Goal: Find specific page/section: Find specific page/section

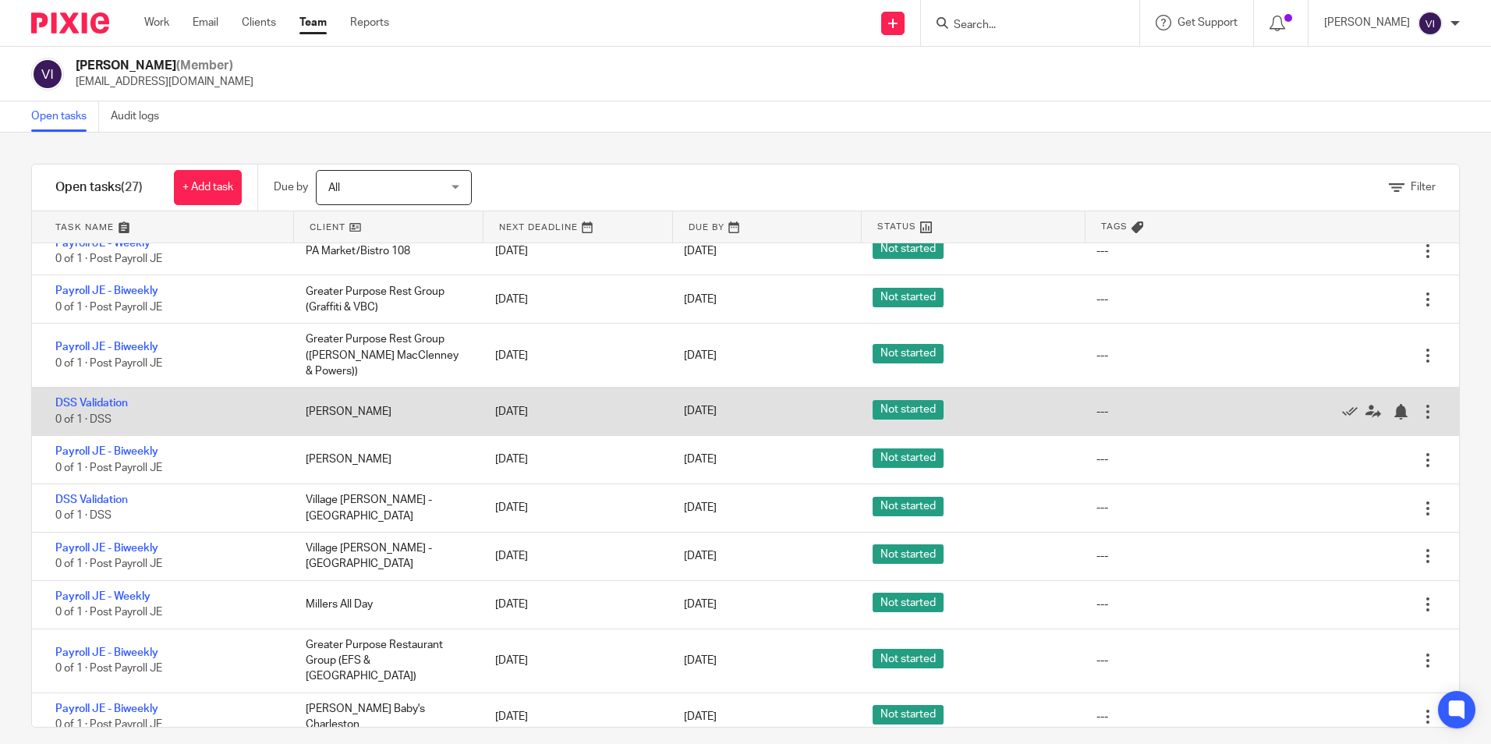
scroll to position [835, 0]
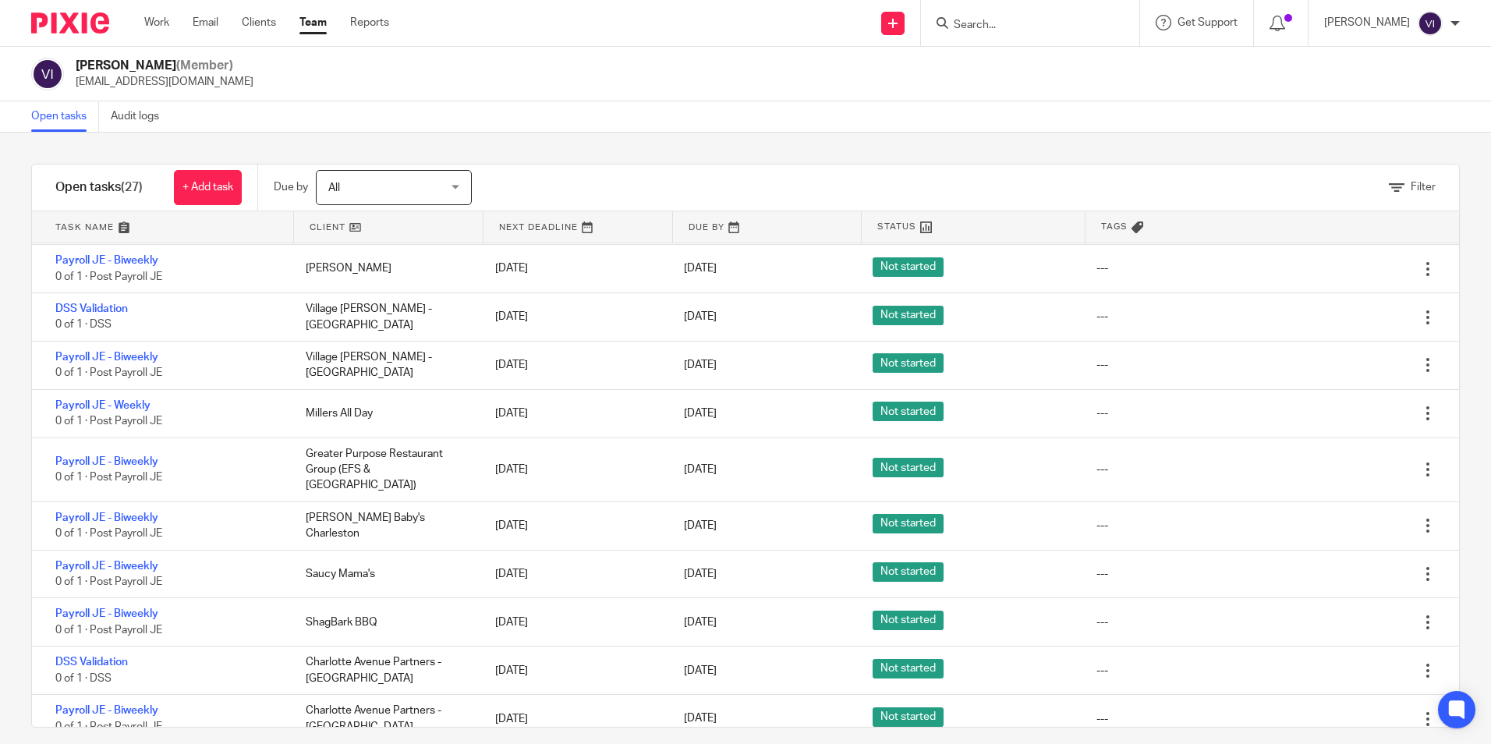
click at [598, 42] on div "Send new email Create task Add client Request signature Get Support Contact via…" at bounding box center [952, 23] width 1079 height 46
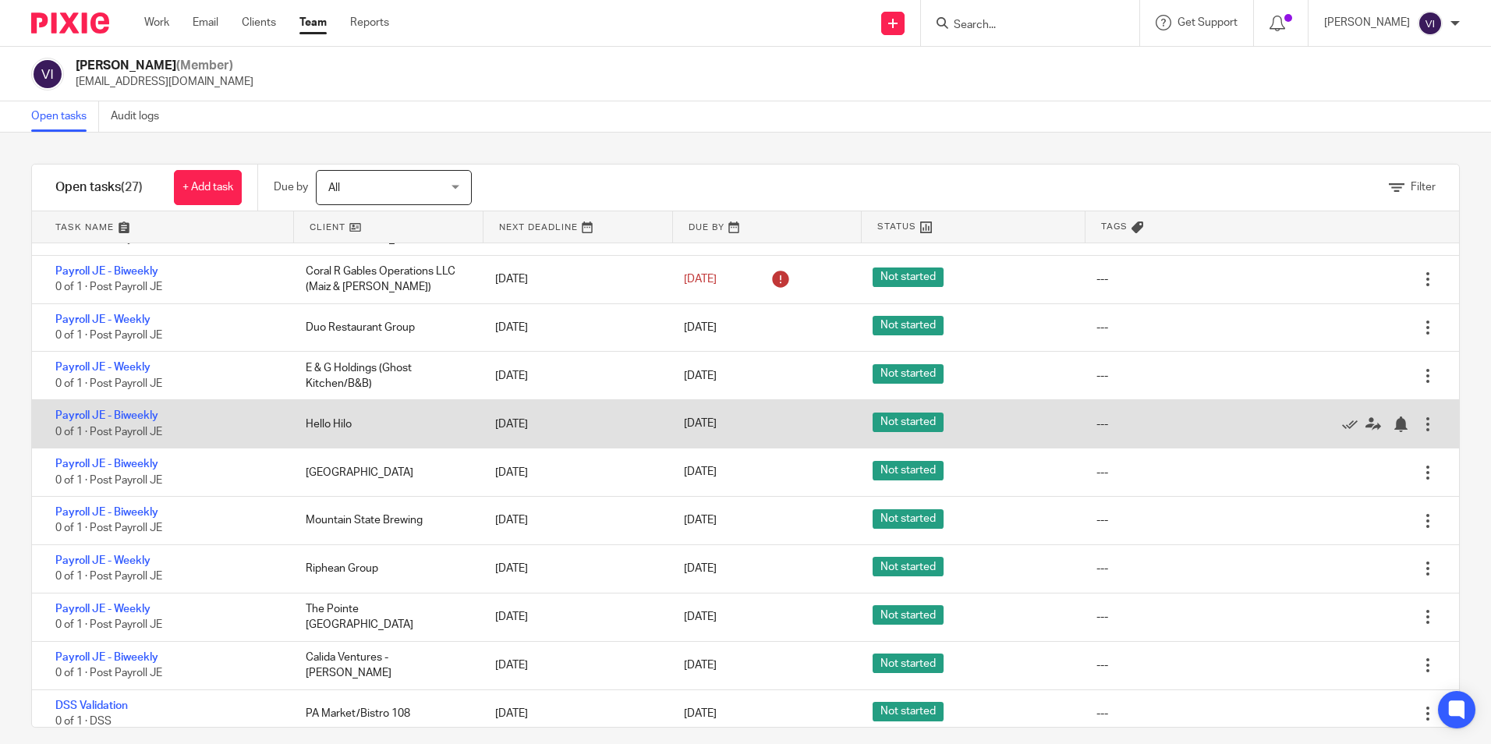
scroll to position [0, 0]
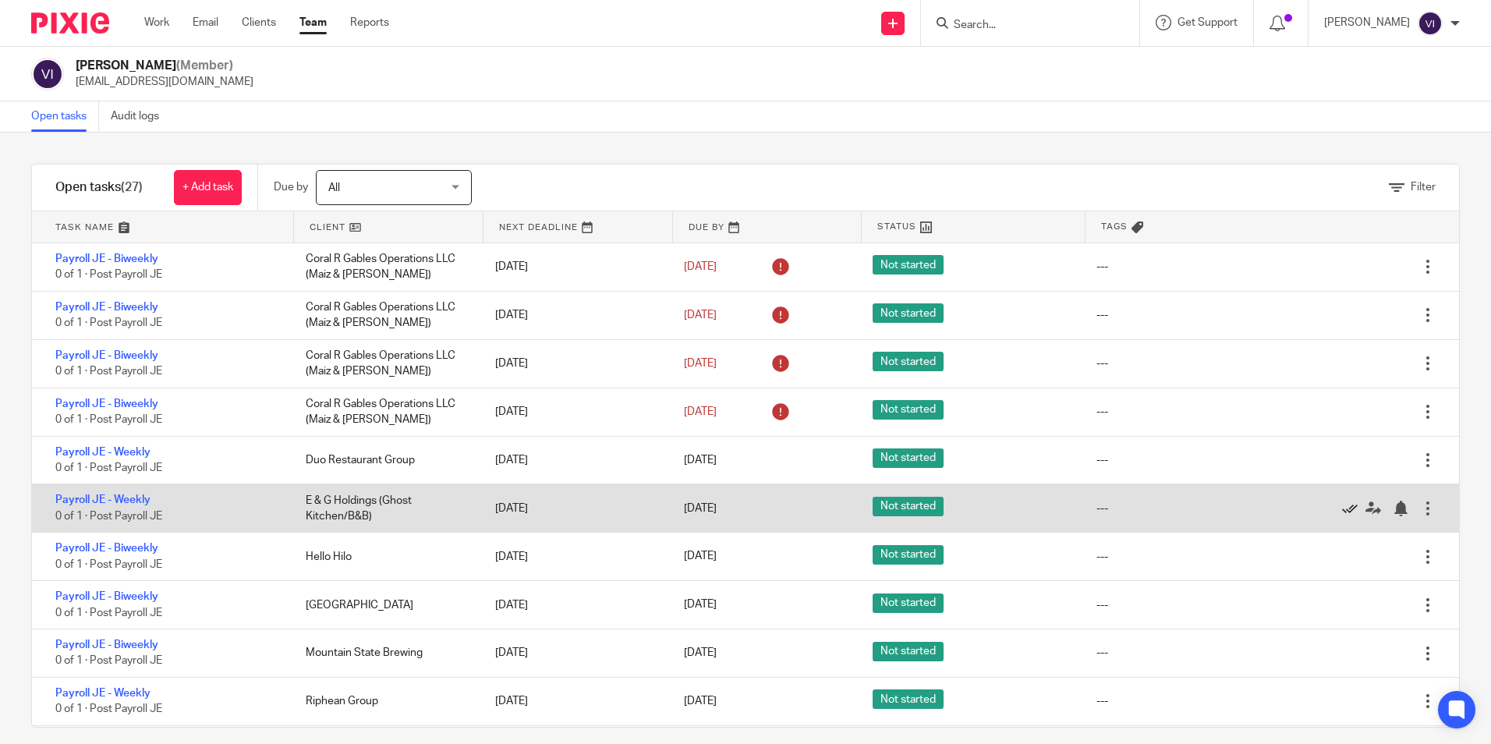
click at [1342, 509] on icon at bounding box center [1350, 509] width 16 height 16
click at [992, 498] on div "Not started" at bounding box center [969, 508] width 224 height 39
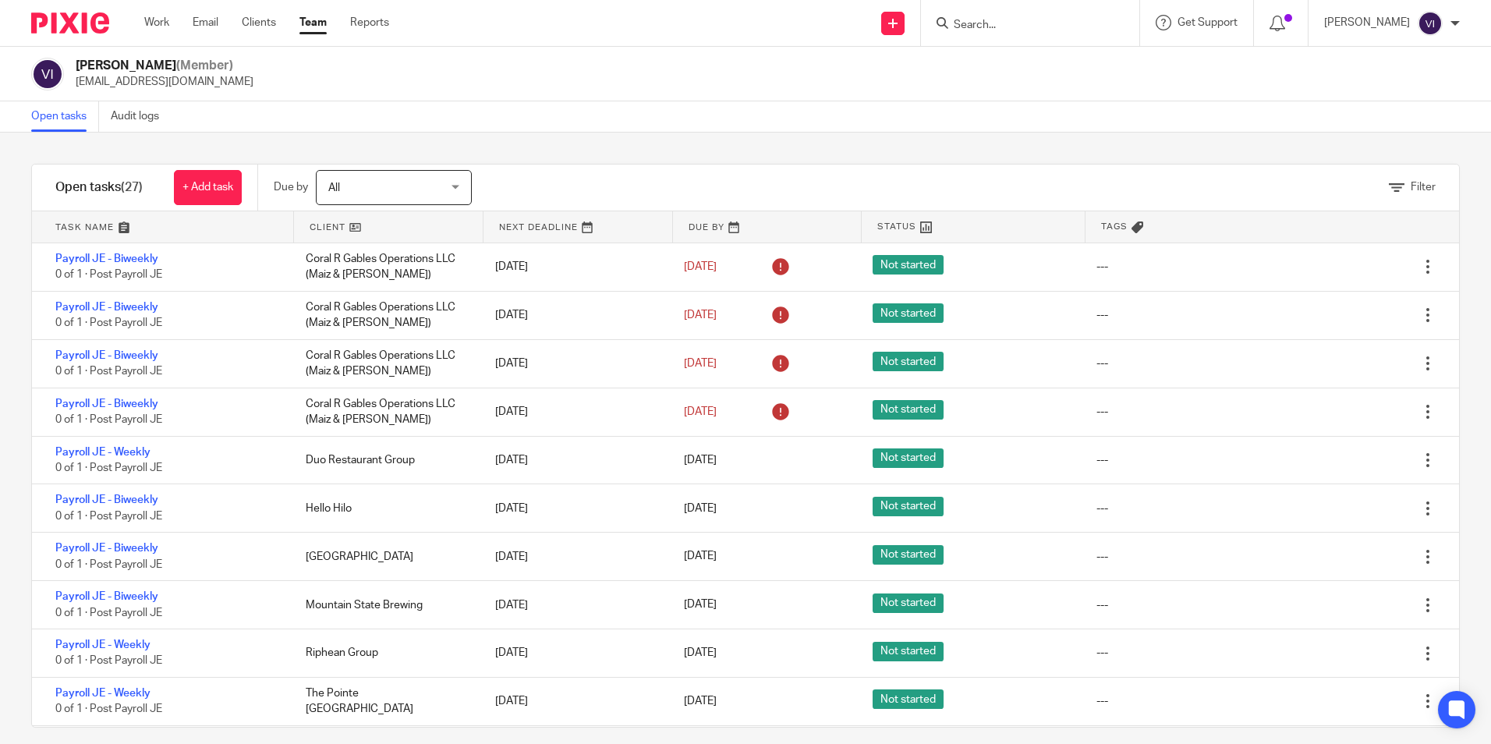
drag, startPoint x: 754, startPoint y: 48, endPoint x: 599, endPoint y: 55, distance: 155.4
click at [747, 59] on div "Vereen Inahog (Member) vinahog@lcdevgroup.com" at bounding box center [745, 74] width 1491 height 55
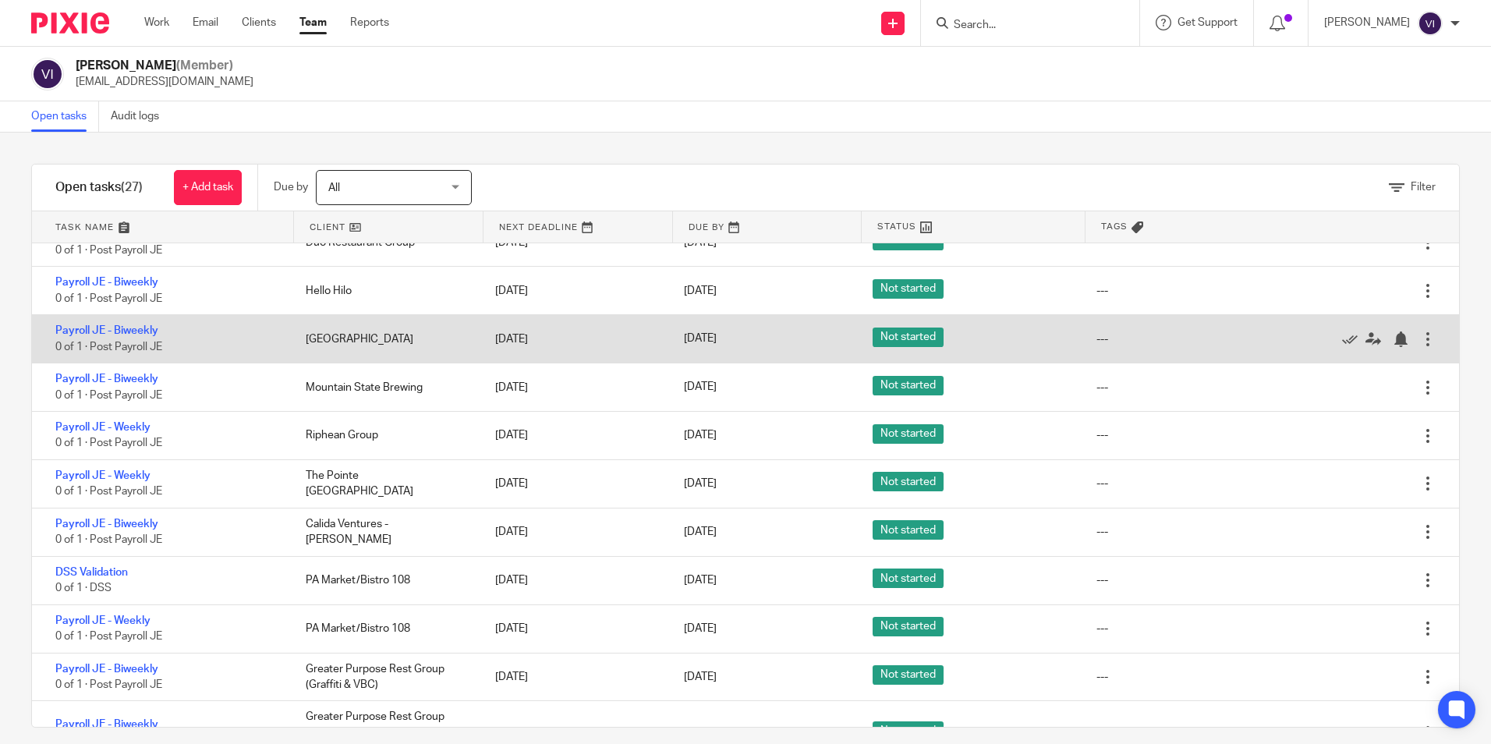
scroll to position [234, 0]
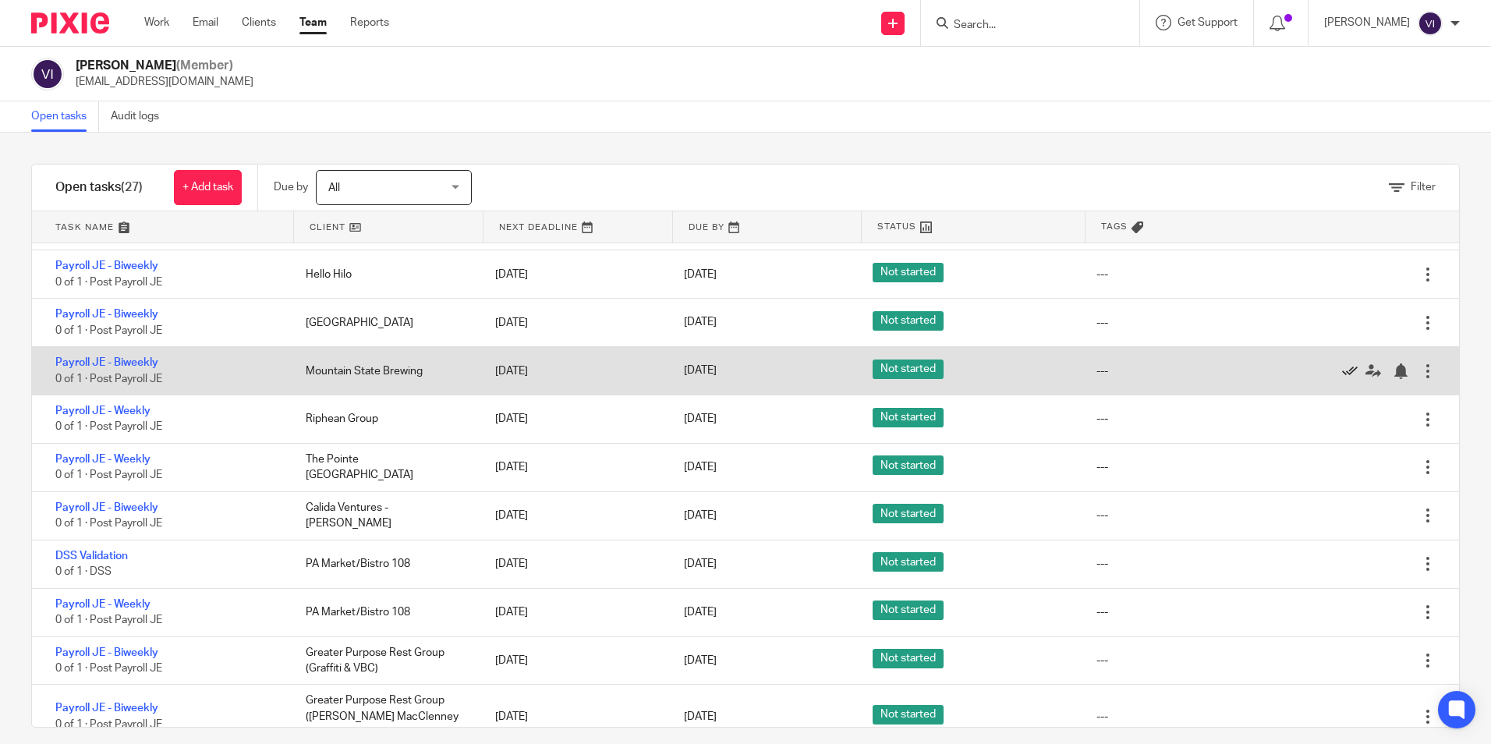
click at [1342, 372] on icon at bounding box center [1350, 371] width 16 height 16
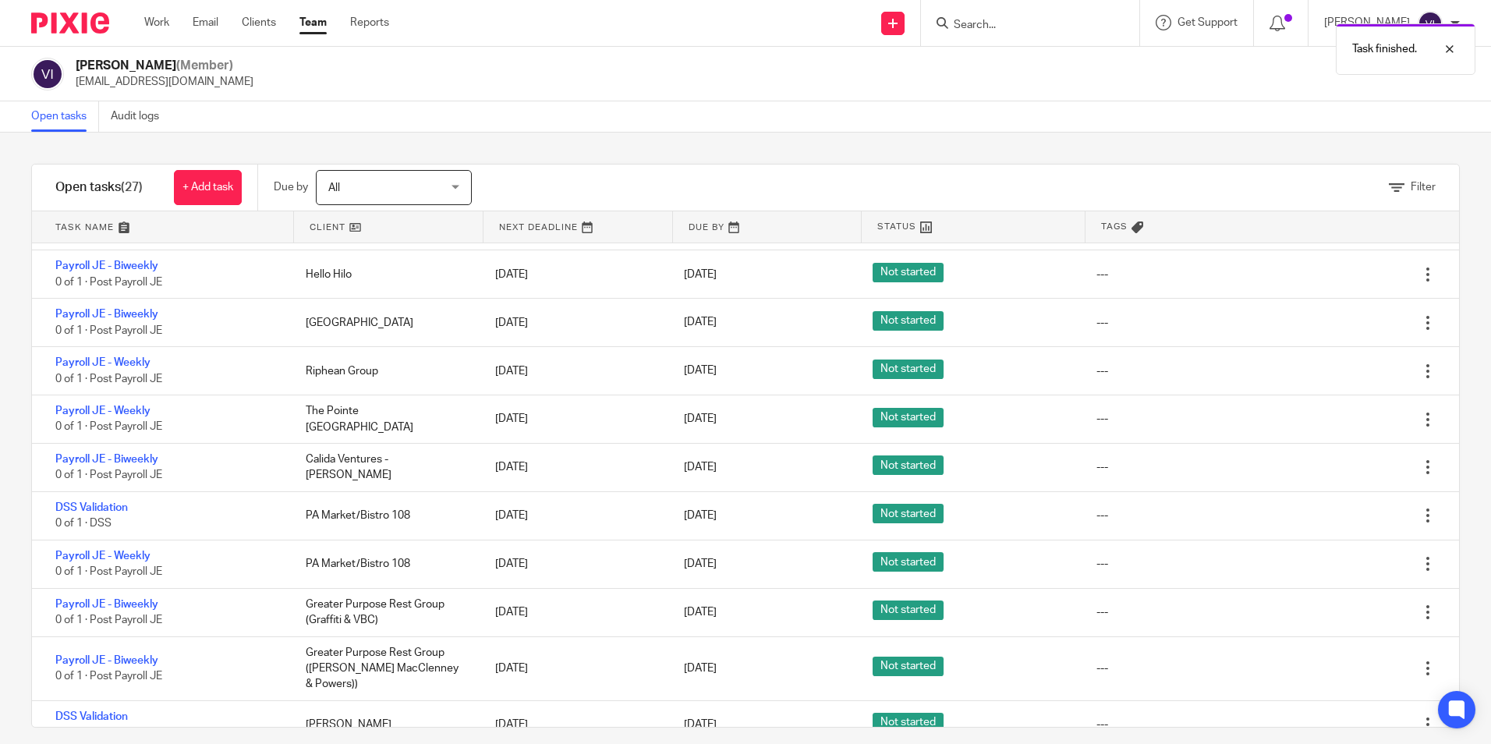
click at [1342, 372] on icon at bounding box center [1350, 371] width 16 height 16
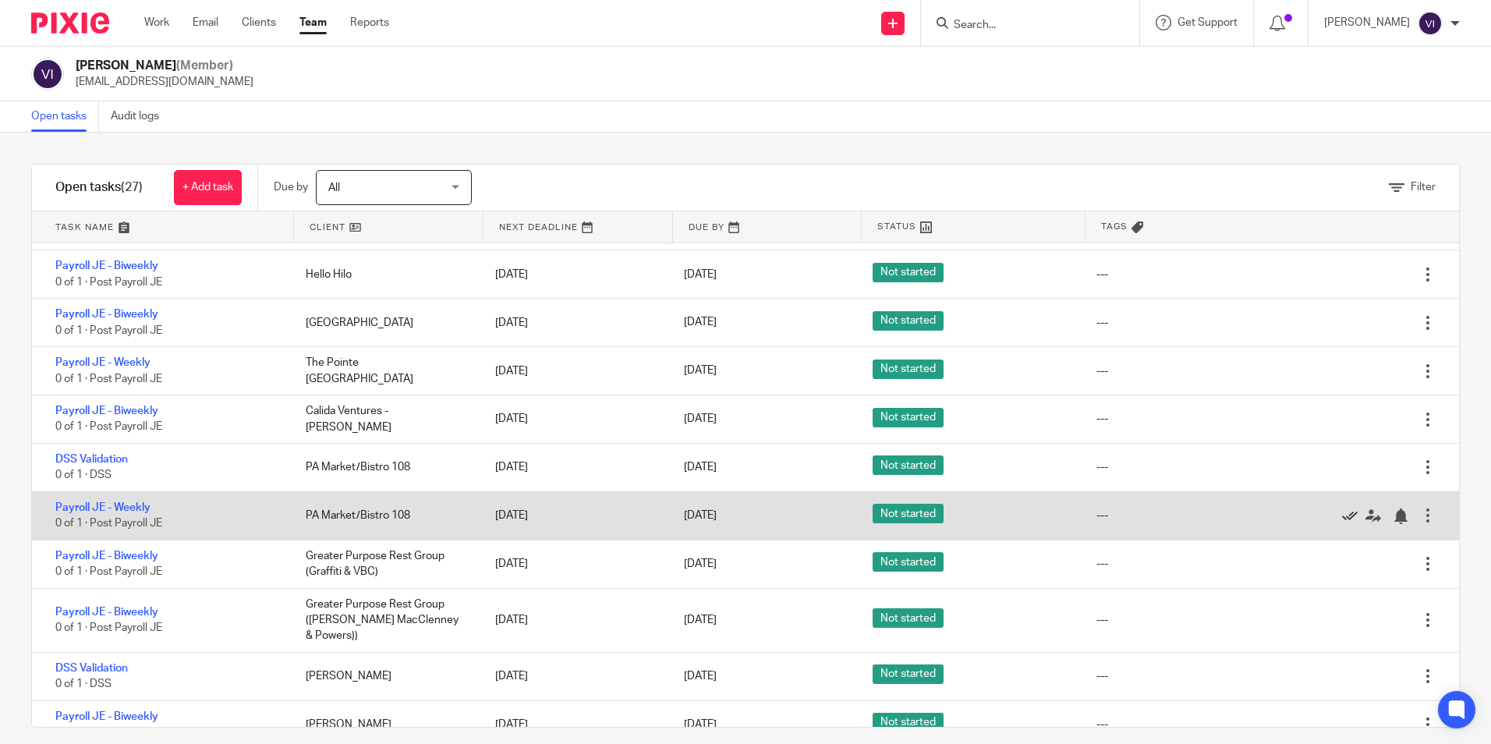
click at [1342, 512] on icon at bounding box center [1350, 517] width 16 height 16
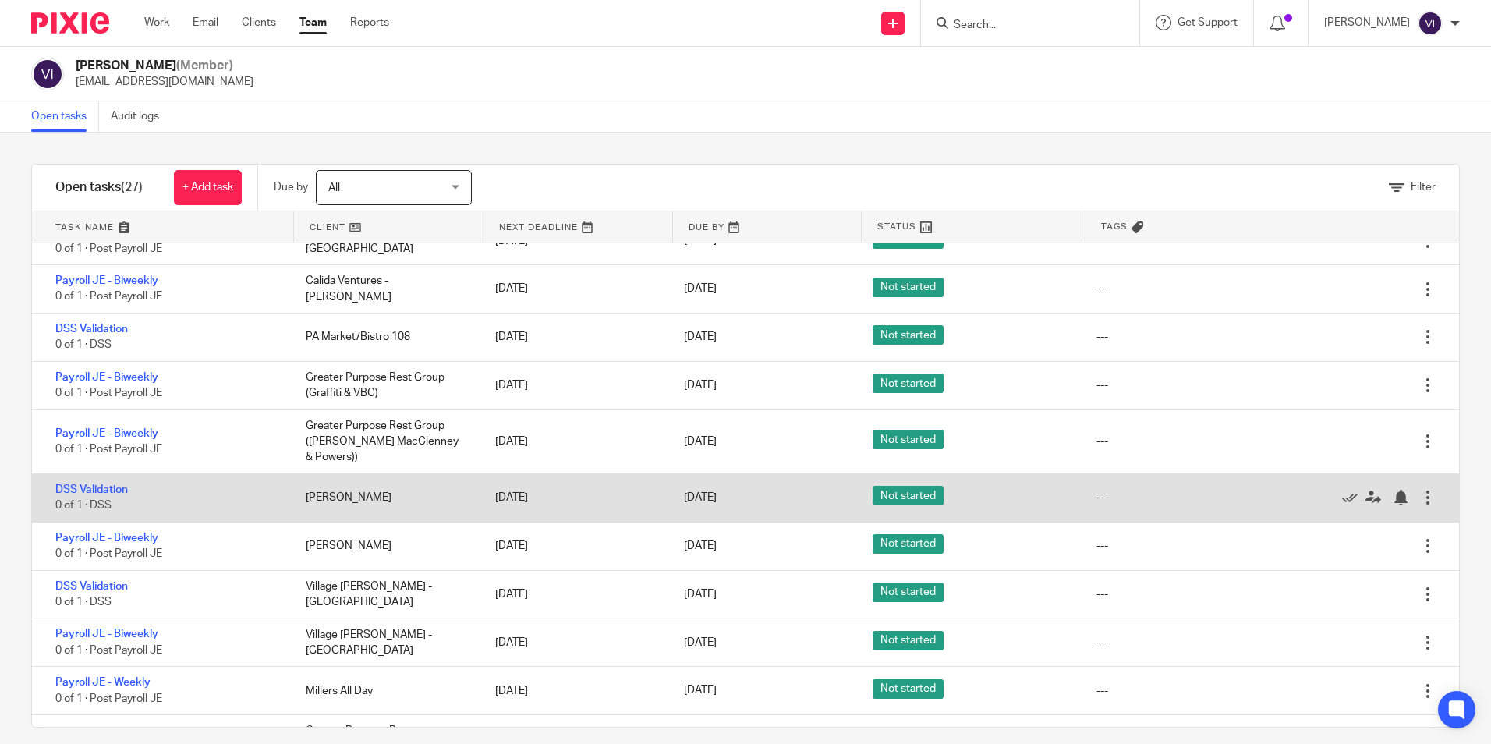
scroll to position [390, 0]
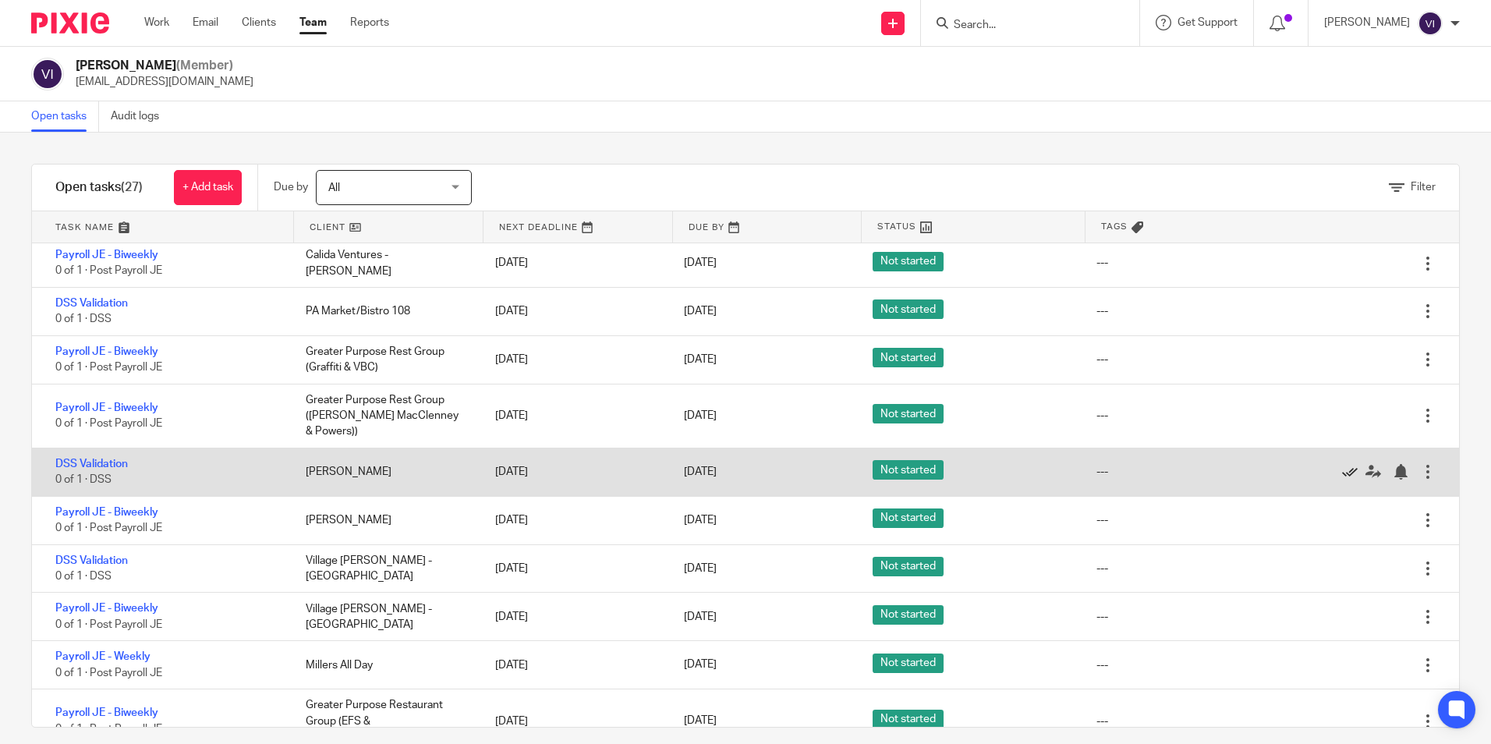
click at [1342, 473] on icon at bounding box center [1350, 472] width 16 height 16
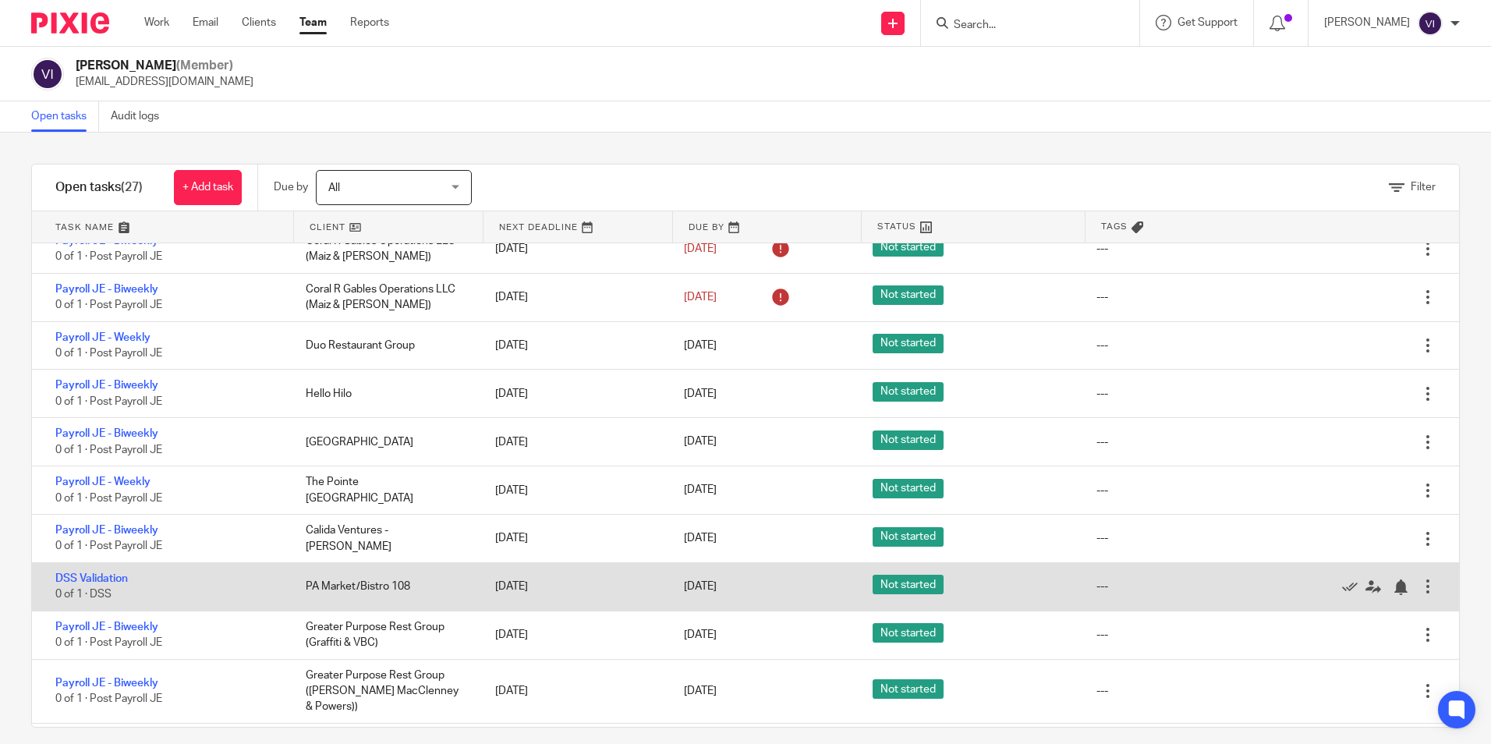
scroll to position [48, 0]
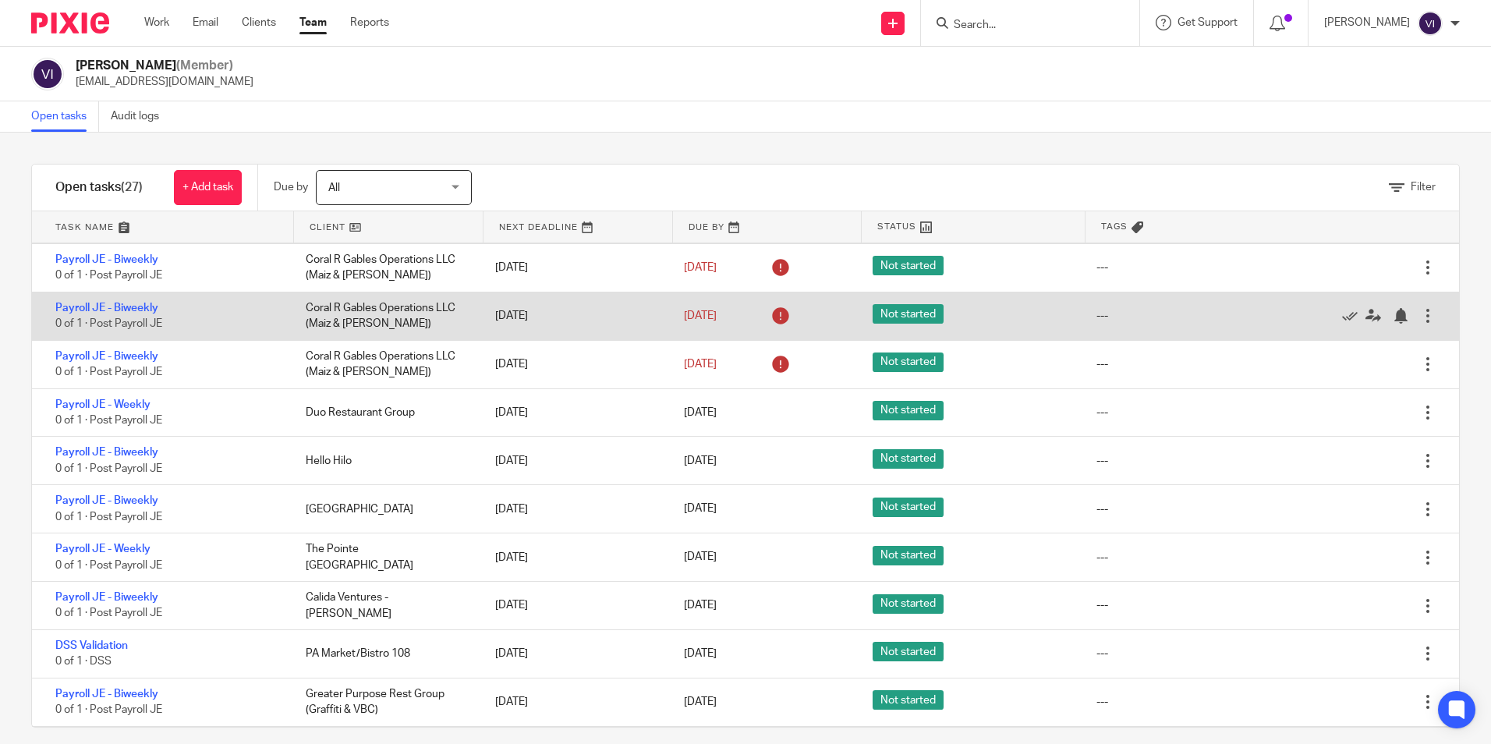
drag, startPoint x: 639, startPoint y: 450, endPoint x: 597, endPoint y: 336, distance: 121.4
click at [639, 450] on div "Aug 14, 2025" at bounding box center [574, 460] width 189 height 31
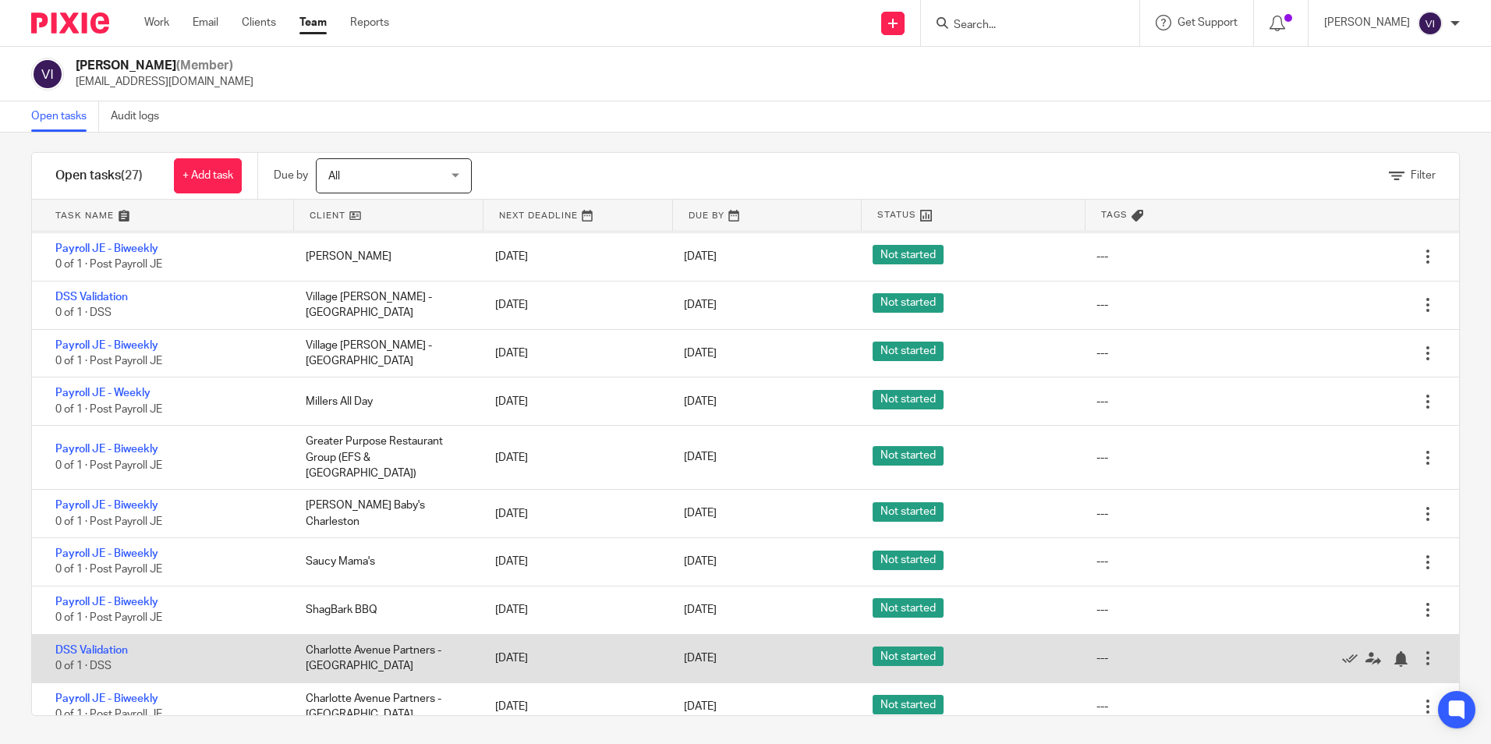
scroll to position [15, 0]
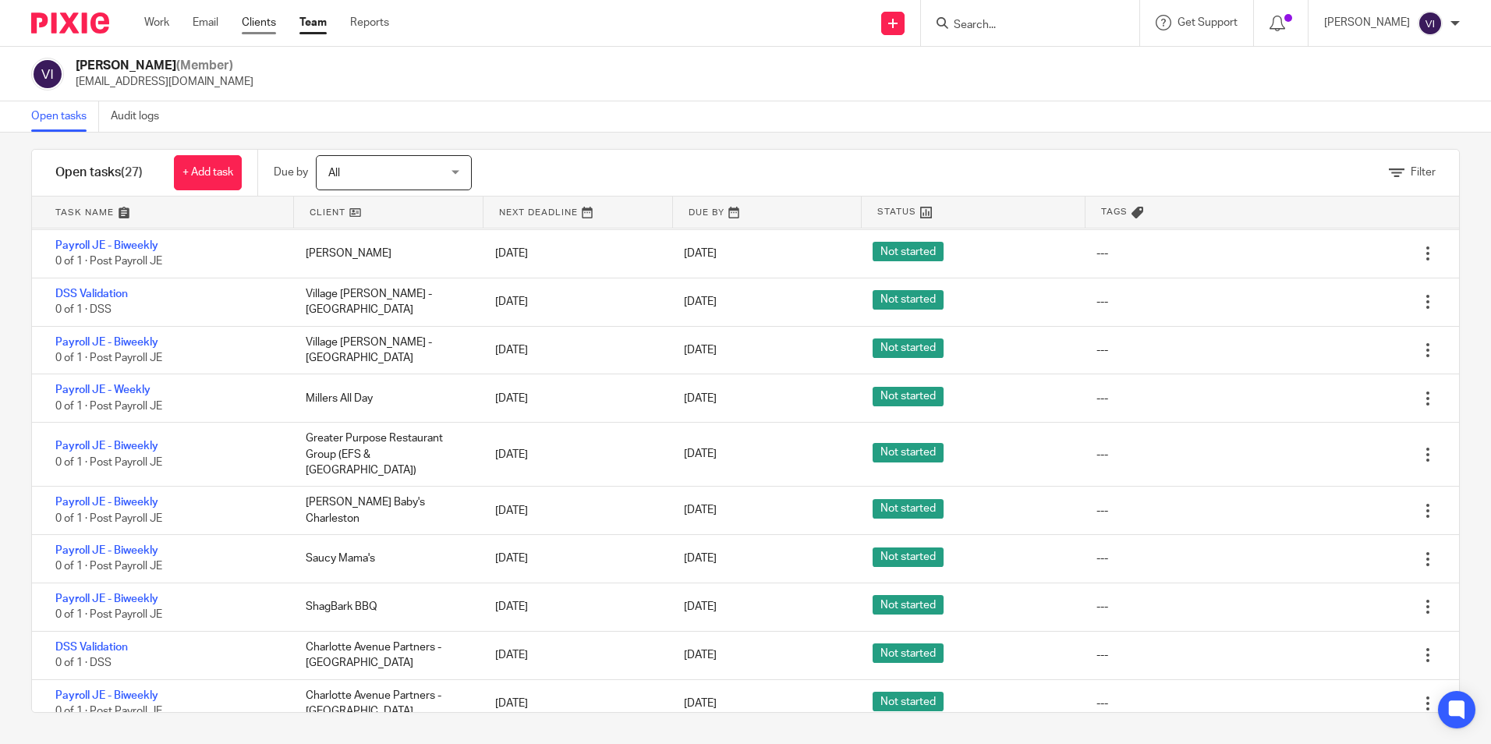
click at [251, 30] on link "Clients" at bounding box center [259, 23] width 34 height 16
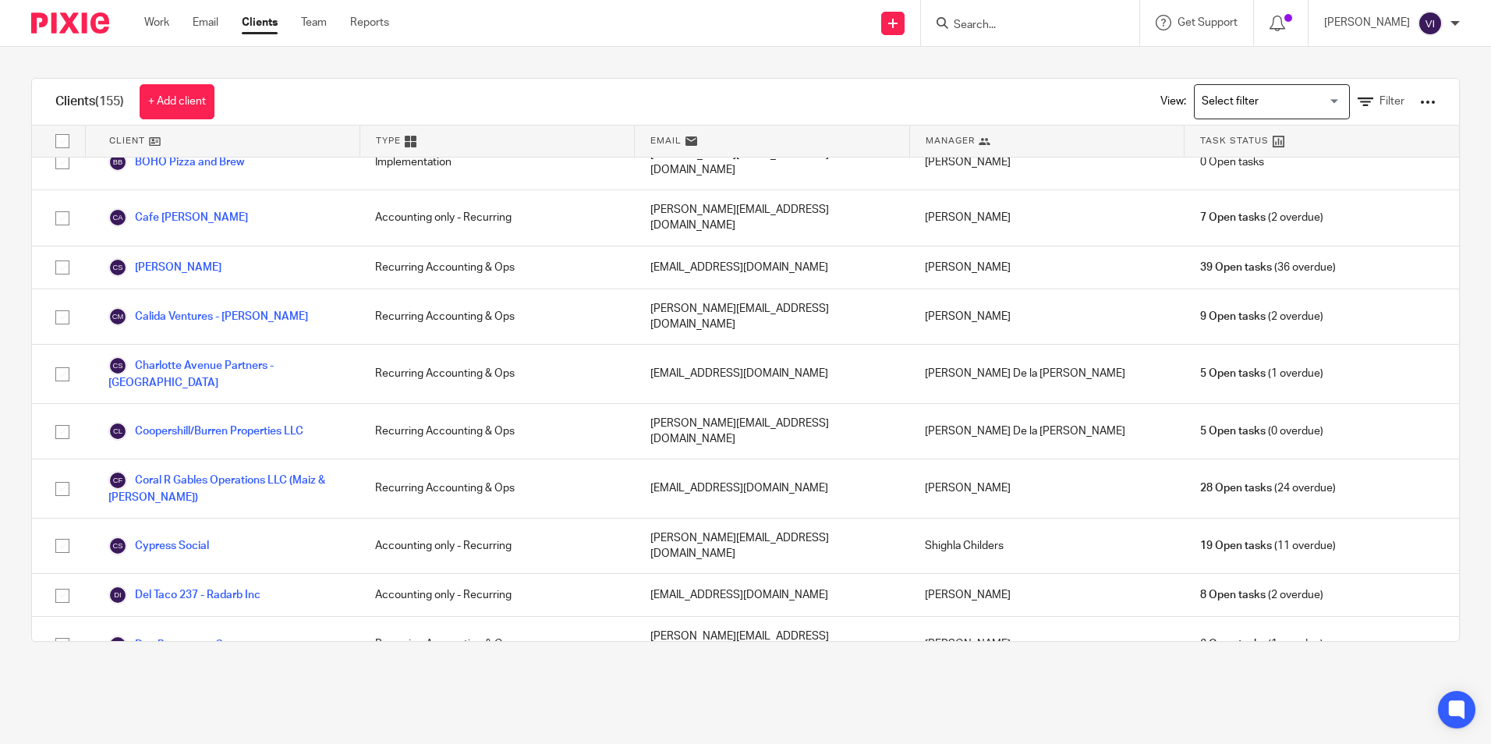
scroll to position [234, 0]
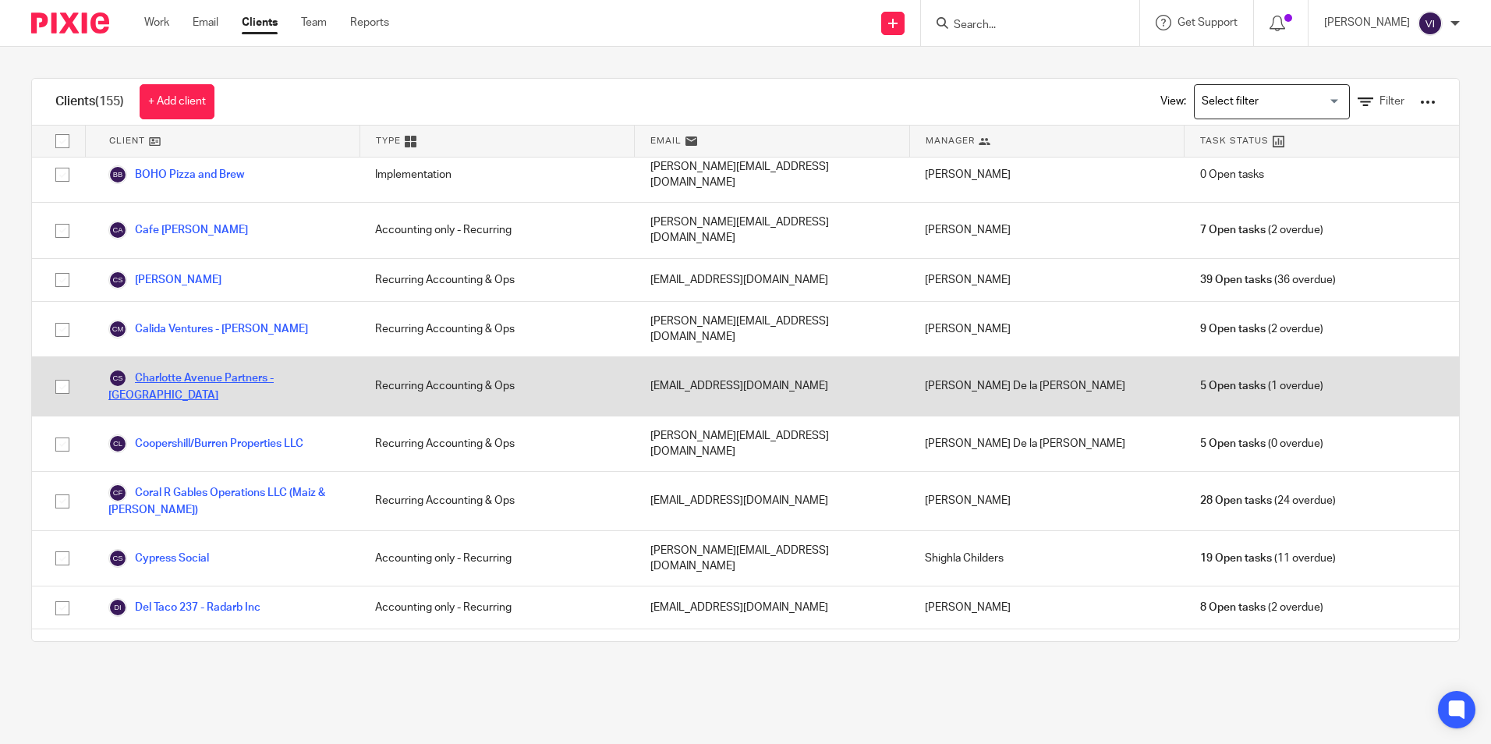
click at [304, 369] on link "Charlotte Avenue Partners - [GEOGRAPHIC_DATA]" at bounding box center [226, 386] width 236 height 34
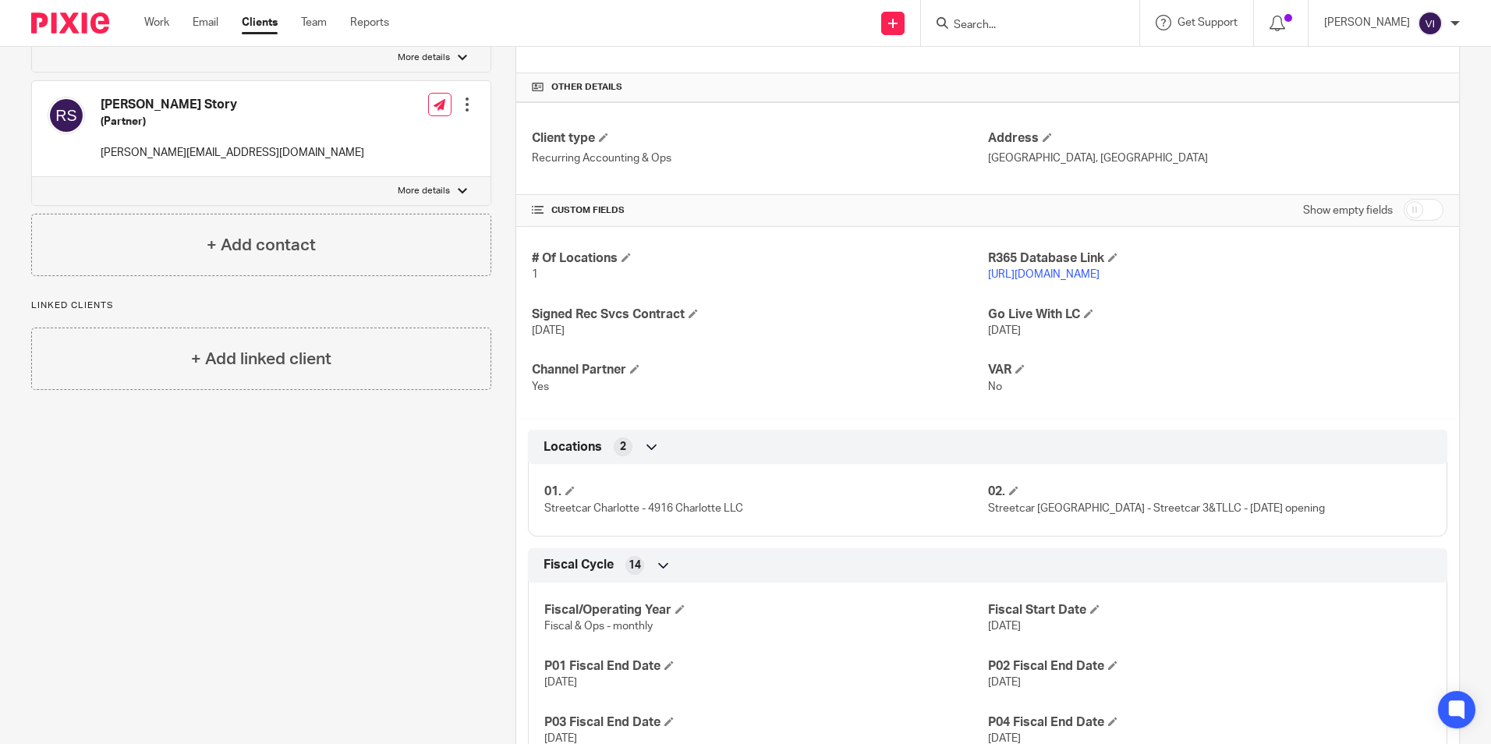
scroll to position [486, 0]
click at [278, 488] on div "Pinned note Opened 2/2/23 and currently using QB but looking to streamline repo…" at bounding box center [249, 664] width 484 height 1969
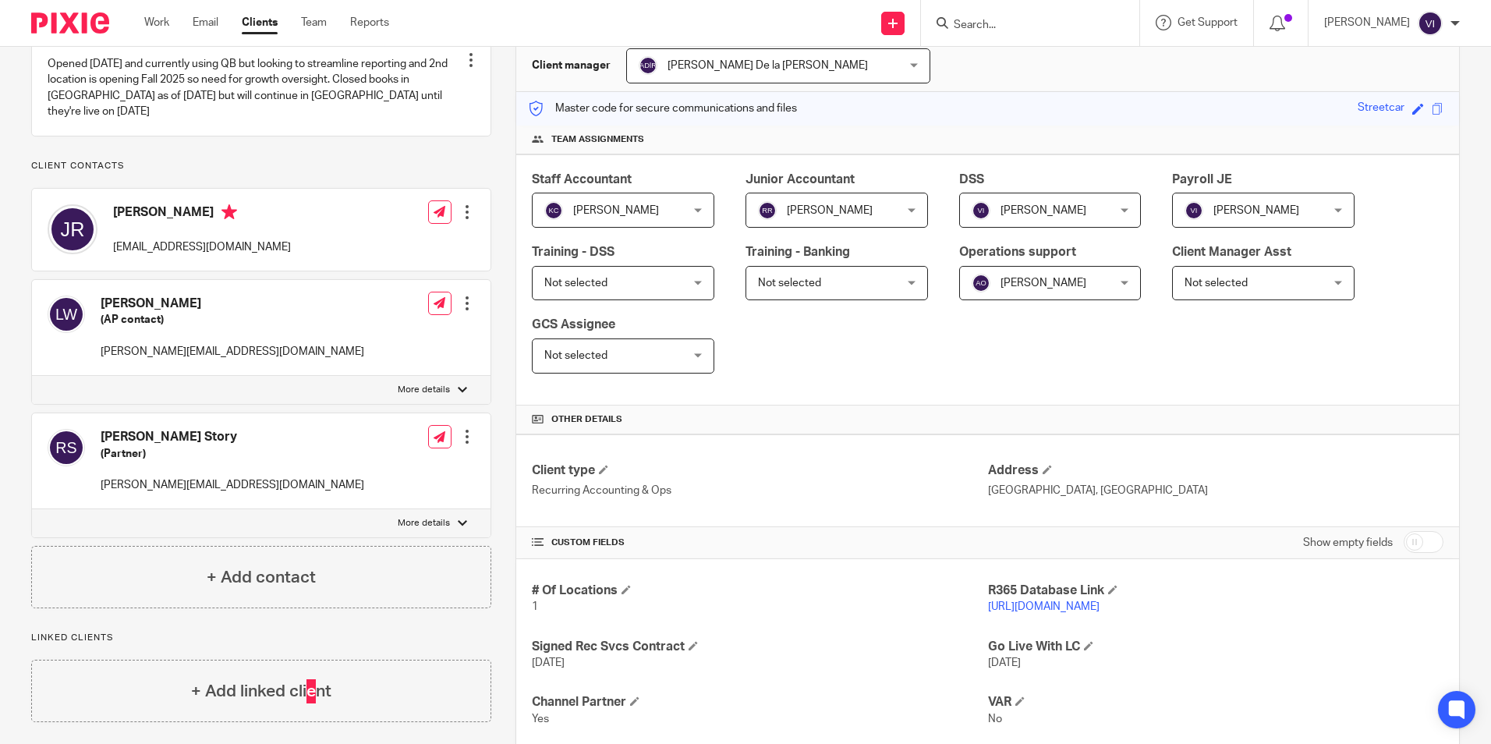
scroll to position [18, 0]
